Goal: Contribute content

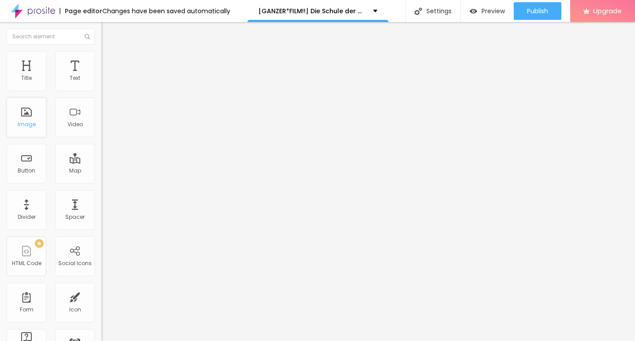
click at [29, 119] on div "Image" at bounding box center [27, 118] width 40 height 40
click at [101, 76] on span "Add image" at bounding box center [119, 72] width 36 height 8
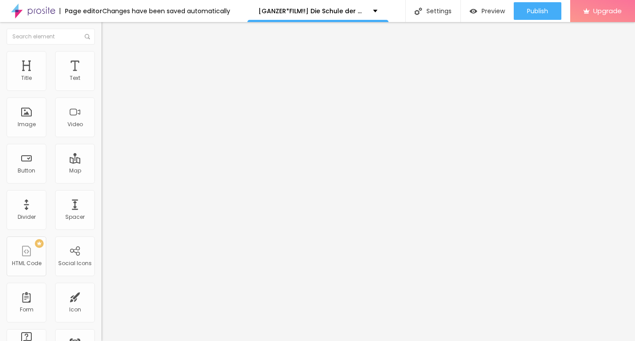
click at [101, 75] on div "Change image" at bounding box center [151, 72] width 101 height 6
click at [101, 51] on li "Content" at bounding box center [151, 46] width 101 height 9
click at [108, 34] on div "Edit Image" at bounding box center [131, 32] width 46 height 7
click at [34, 94] on div "Title Text Image Video Button Map Divider Spacer PREMIUM HTML Code Social Icons…" at bounding box center [50, 259] width 101 height 417
click at [33, 79] on div "Title" at bounding box center [27, 71] width 40 height 40
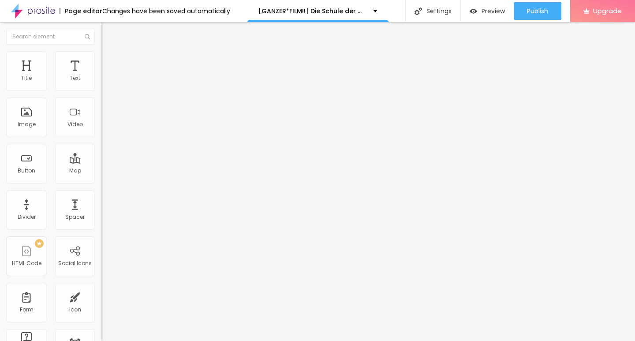
click at [108, 33] on img "button" at bounding box center [111, 32] width 7 height 7
click at [101, 83] on input "Click me" at bounding box center [154, 78] width 106 height 9
paste input "KLICKEN SIE HIER ▶️ Die Schule der magischen Tiere 4 2025 [Kostenlos]"
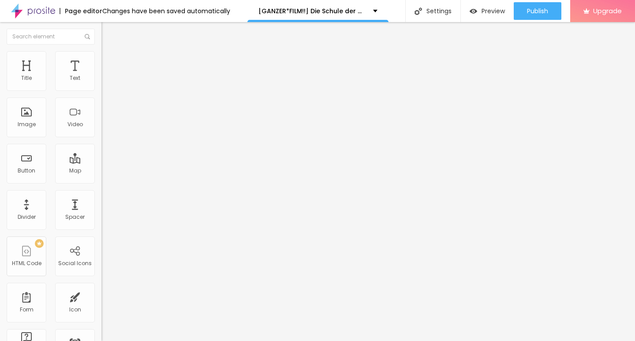
type input "KLICKEN SIE HIER ▶️ Die Schule der magischen Tiere 4 2025 [Kostenlos]"
click at [101, 182] on input "https://" at bounding box center [154, 177] width 106 height 9
paste input "CINEVIBES.FUN/de/movie/1280525/school-of-magical-animals-4-alboo"
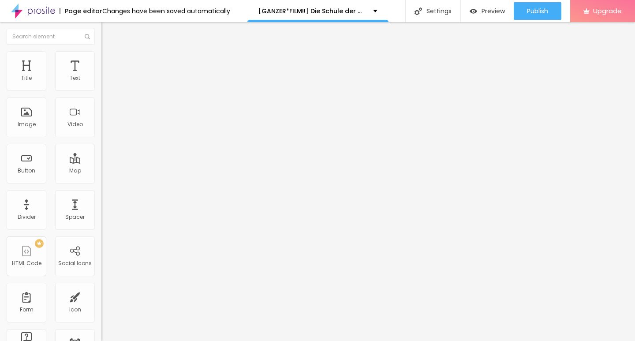
type input "https://CINEVIBES.FUN/de/movie/1280525/school-of-magical-animals-4-alboo"
click at [101, 83] on input "KLICKEN SIE HIER ▶️ Die Schule der magischen Tiere 4 2025 [Kostenlos]" at bounding box center [154, 78] width 106 height 9
click at [101, 105] on img at bounding box center [104, 102] width 6 height 6
click at [101, 182] on input "https://CINEVIBES.FUN/de/movie/1280525/school-of-magical-animals-4-alboo" at bounding box center [154, 177] width 106 height 9
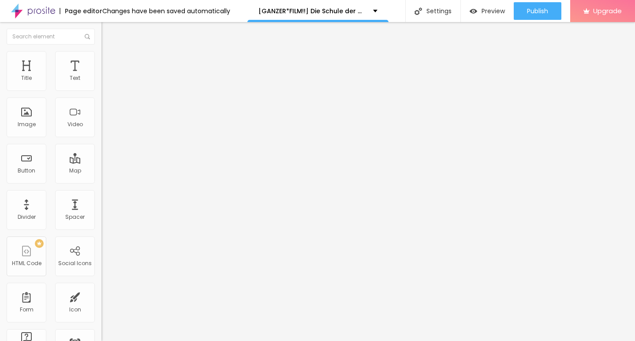
click at [101, 228] on div "Edit Button Content Style Advanced Text KLICKEN SIE HIER ▶️ Die Schule der magi…" at bounding box center [151, 181] width 101 height 319
click at [108, 32] on img "button" at bounding box center [111, 32] width 7 height 7
click at [101, 83] on input "Click me" at bounding box center [154, 78] width 106 height 9
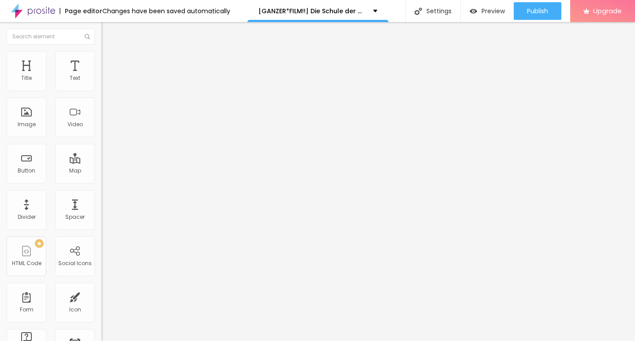
paste input "KLICKEN SIE HIER ▶️ Die Schule der magischen Tiere 4 2025 Deutsch [1080p]"
type input "KLICKEN SIE HIER ▶️ Die Schule der magischen Tiere 4 2025 Deutsch [1080p]"
click at [101, 182] on input "https://" at bounding box center [154, 177] width 106 height 9
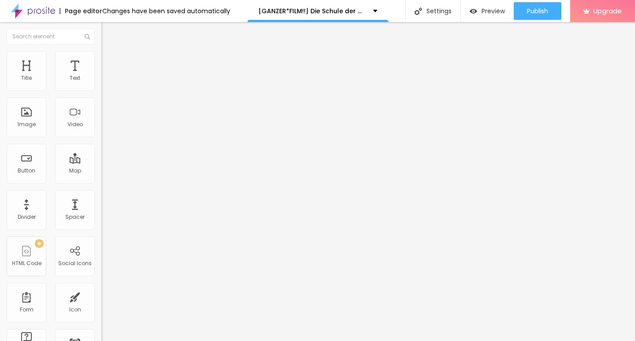
click at [101, 182] on input "https://" at bounding box center [154, 177] width 106 height 9
paste input "CINEVIBES.FUN/de/movie/1280525/school-of-magical-animals-4-alboo"
type input "https://CINEVIBES.FUN/de/movie/1280525/school-of-magical-animals-4-alboo"
click at [101, 83] on input "KLICKEN SIE HIER ▶️ Die Schule der magischen Tiere 4 2025 Deutsch [1080p]" at bounding box center [154, 78] width 106 height 9
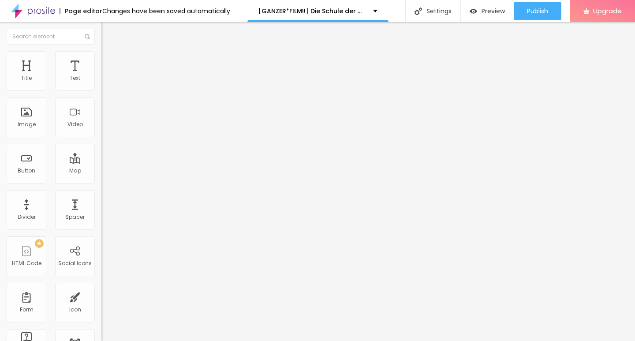
scroll to position [0, 0]
click at [101, 105] on img at bounding box center [104, 102] width 6 height 6
click at [101, 240] on div "Edit Button Content Style Advanced Text KLICKEN SIE HIER ▶️ Die Schule der magi…" at bounding box center [151, 181] width 101 height 319
click at [108, 35] on img "button" at bounding box center [111, 32] width 7 height 7
click at [72, 73] on div "Text" at bounding box center [75, 71] width 40 height 40
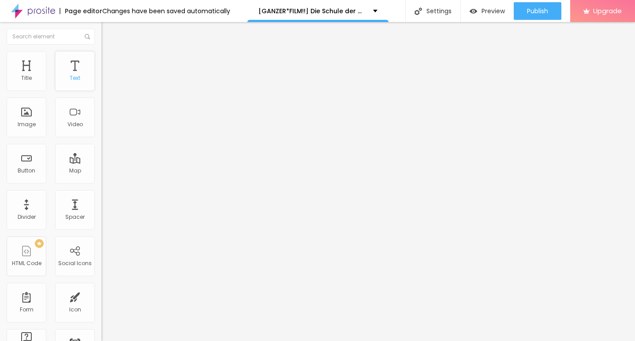
drag, startPoint x: 72, startPoint y: 73, endPoint x: 82, endPoint y: 86, distance: 16.8
click at [82, 86] on div "Text" at bounding box center [75, 71] width 40 height 40
click at [101, 30] on button "Edit Text" at bounding box center [151, 32] width 101 height 20
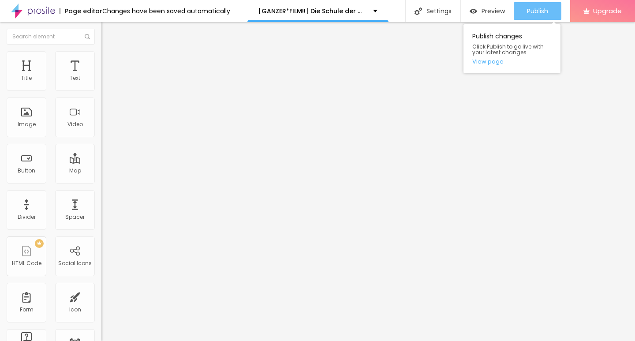
click at [540, 9] on span "Publish" at bounding box center [537, 11] width 21 height 7
click at [492, 62] on link "View page" at bounding box center [512, 62] width 79 height 6
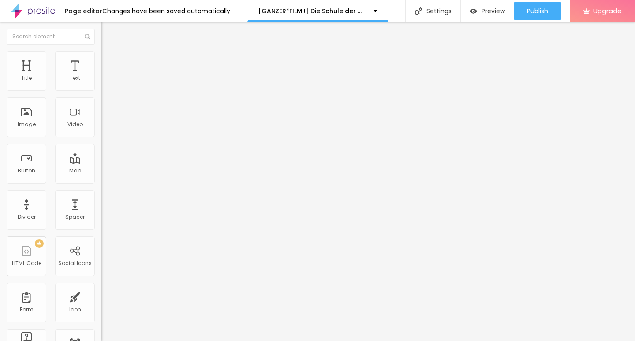
click at [36, 12] on img at bounding box center [33, 11] width 44 height 22
